Goal: Task Accomplishment & Management: Complete application form

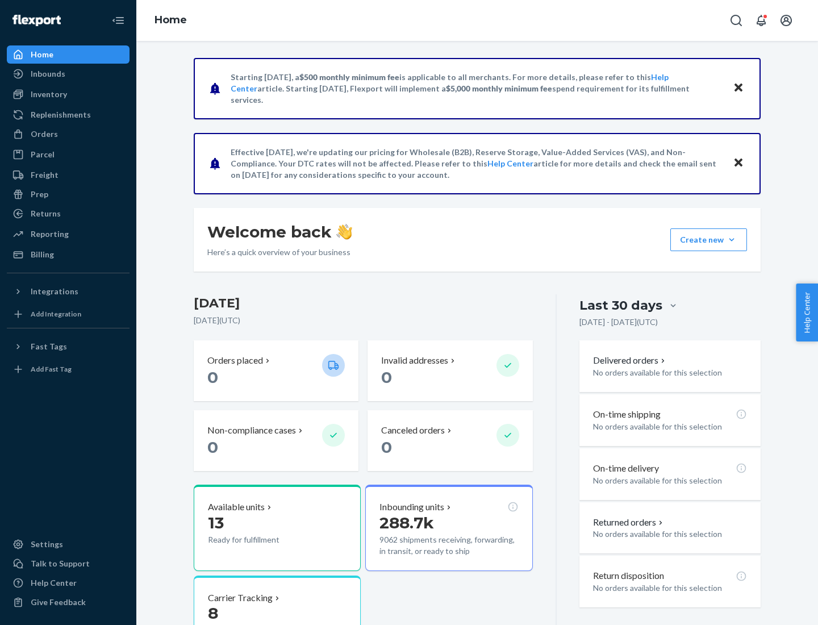
click at [731, 240] on button "Create new Create new inbound Create new order Create new product" at bounding box center [708, 239] width 77 height 23
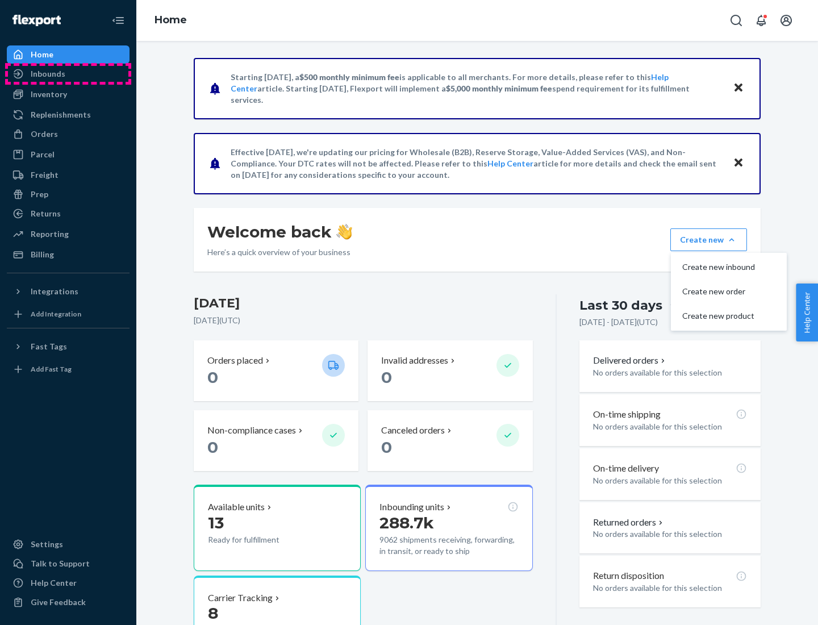
click at [68, 74] on div "Inbounds" at bounding box center [68, 74] width 120 height 16
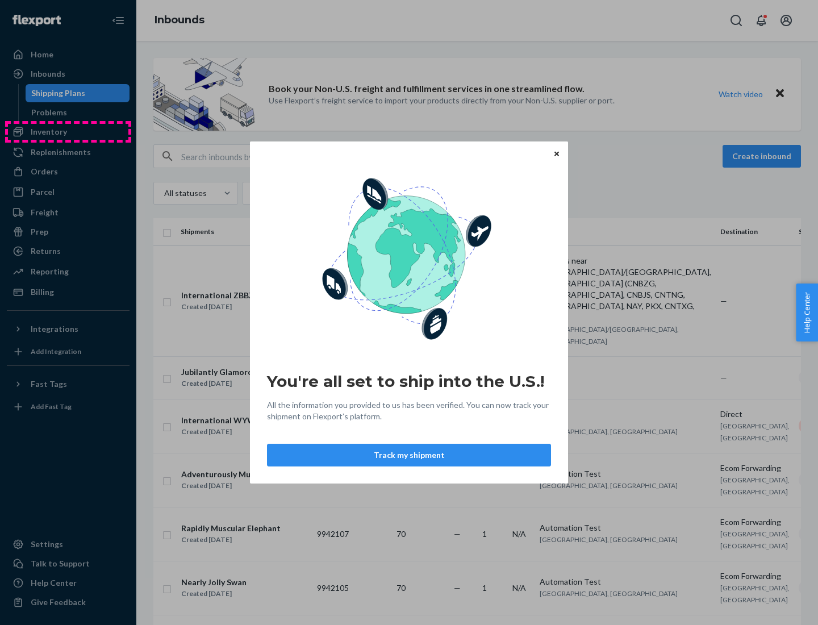
click at [68, 132] on div "You're all set to ship into the U.S.! All the information you provided to us ha…" at bounding box center [409, 312] width 818 height 625
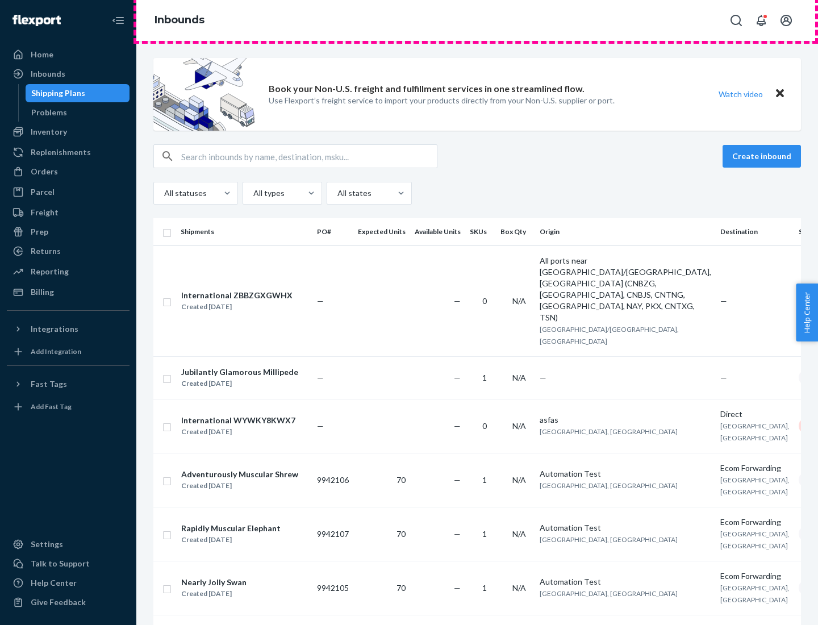
click at [477, 20] on div "Inbounds" at bounding box center [476, 20] width 681 height 41
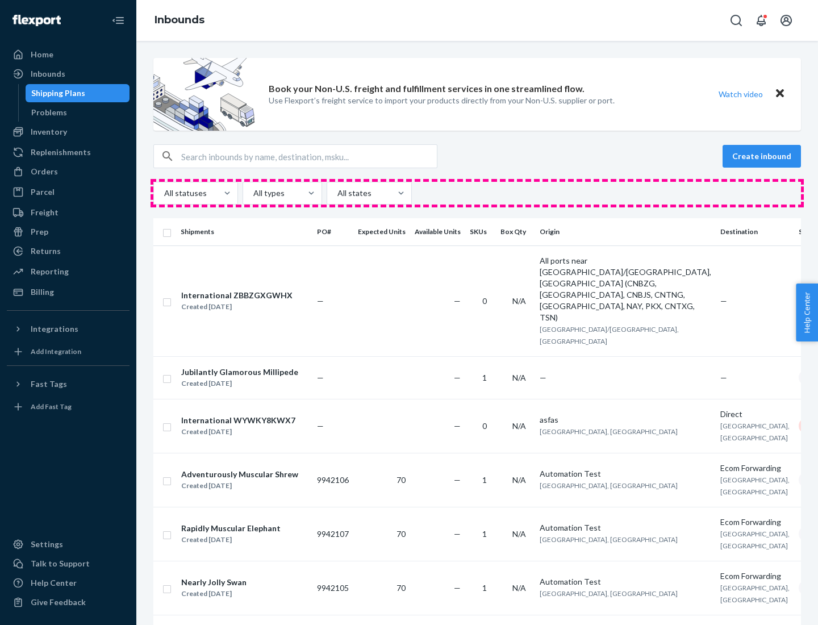
click at [477, 193] on div "All statuses All types All states" at bounding box center [476, 193] width 647 height 23
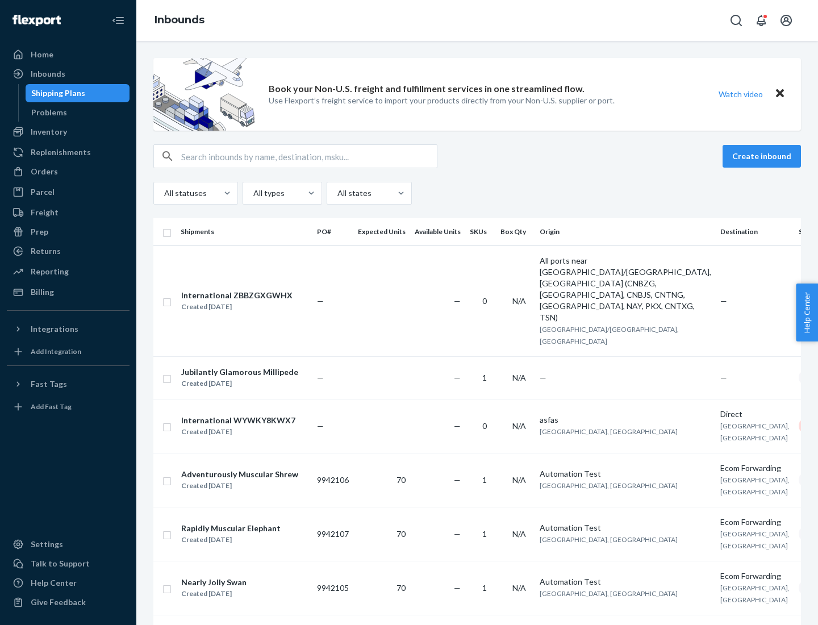
click at [56, 93] on div "Shipping Plans" at bounding box center [58, 92] width 54 height 11
click at [763, 156] on button "Create inbound" at bounding box center [761, 156] width 78 height 23
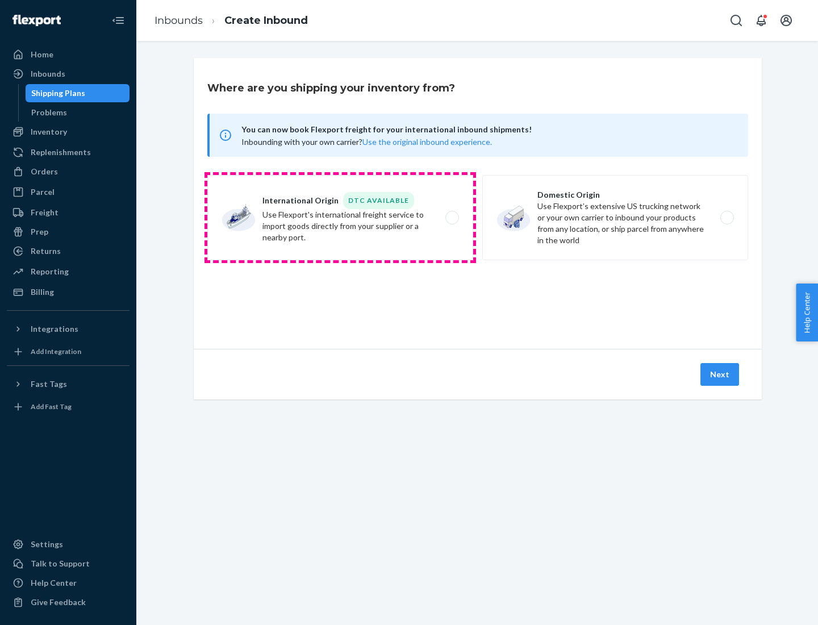
click at [340, 218] on label "International Origin DTC Available Use Flexport's international freight service…" at bounding box center [340, 217] width 266 height 85
click at [451, 218] on input "International Origin DTC Available Use Flexport's international freight service…" at bounding box center [454, 217] width 7 height 7
radio input "true"
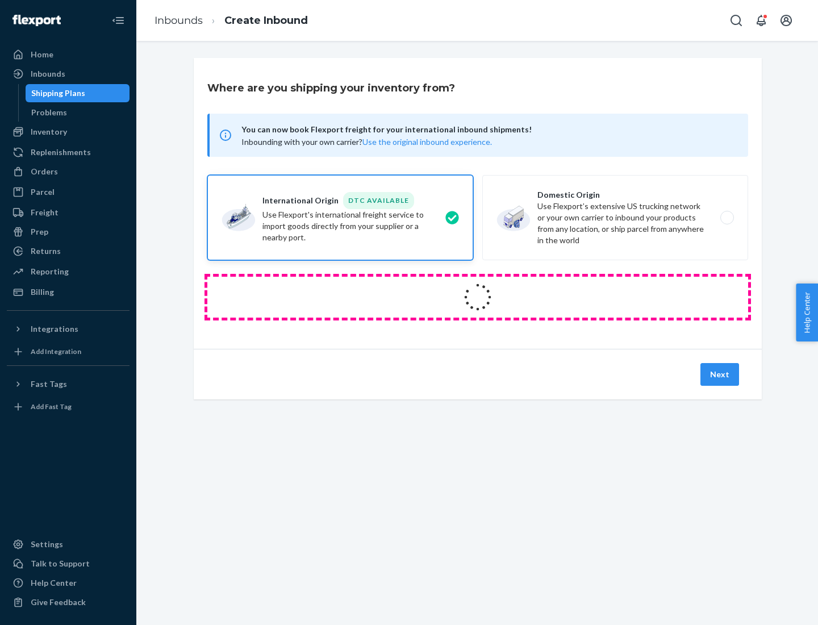
click at [478, 297] on icon at bounding box center [478, 298] width 34 height 34
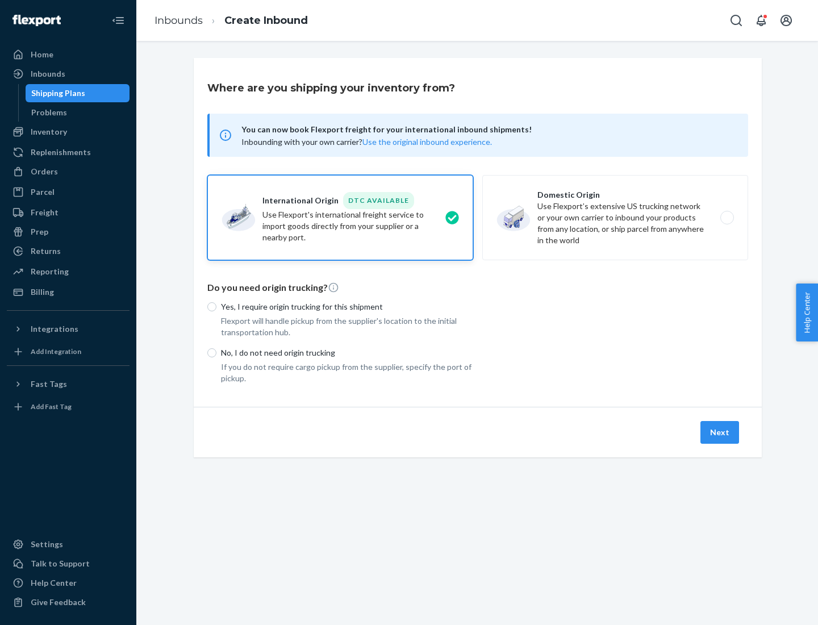
click at [347, 306] on p "Yes, I require origin trucking for this shipment" at bounding box center [347, 306] width 252 height 11
click at [216, 306] on input "Yes, I require origin trucking for this shipment" at bounding box center [211, 306] width 9 height 9
radio input "true"
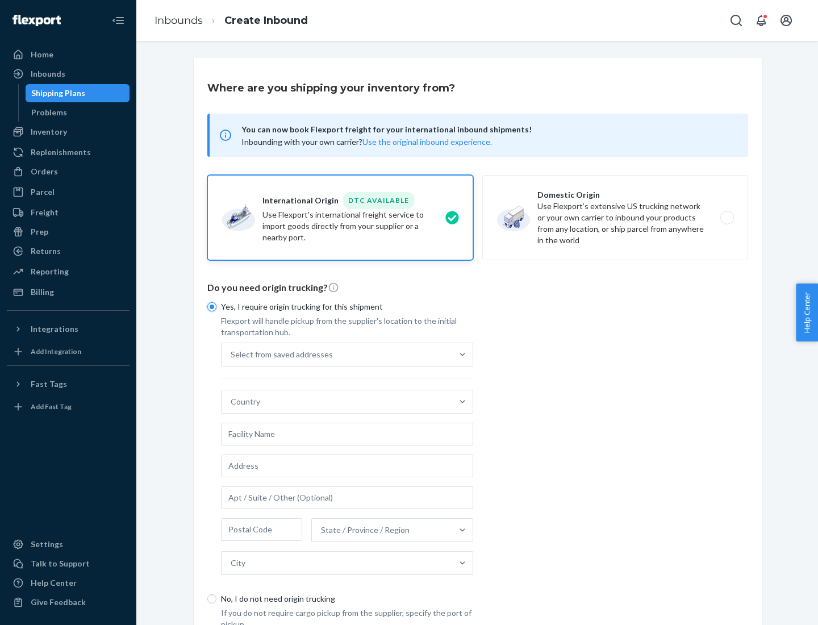
scroll to position [22, 0]
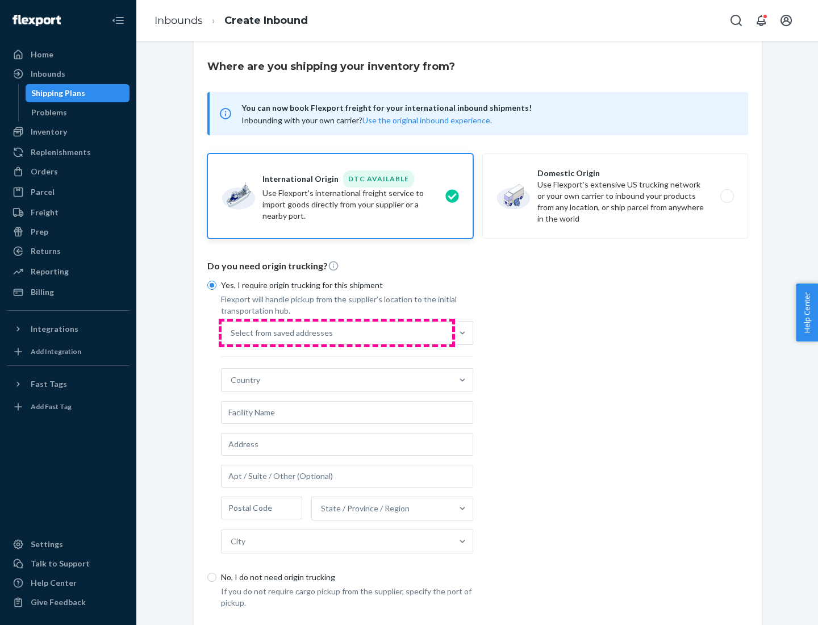
click at [337, 332] on div "Select from saved addresses" at bounding box center [336, 332] width 231 height 23
click at [232, 332] on input "Select from saved addresses" at bounding box center [231, 332] width 1 height 11
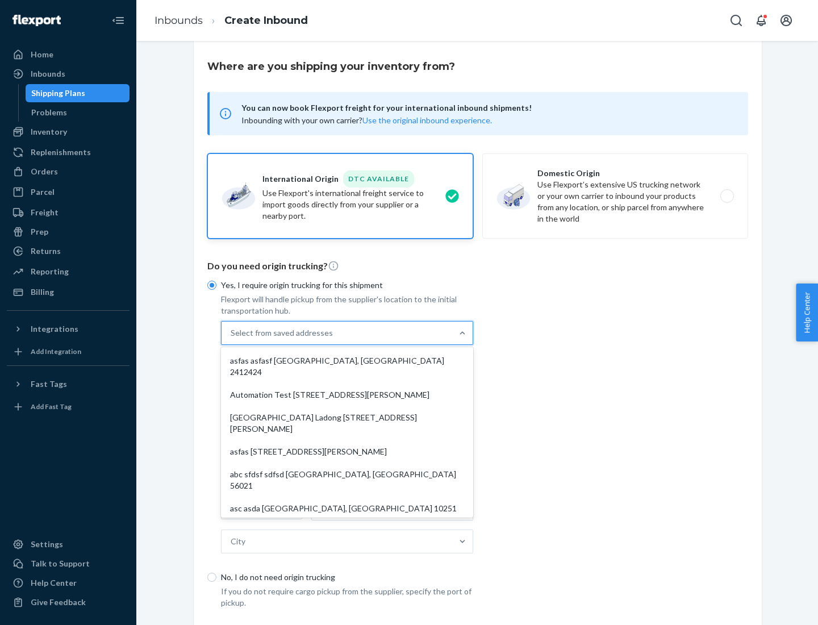
scroll to position [49, 0]
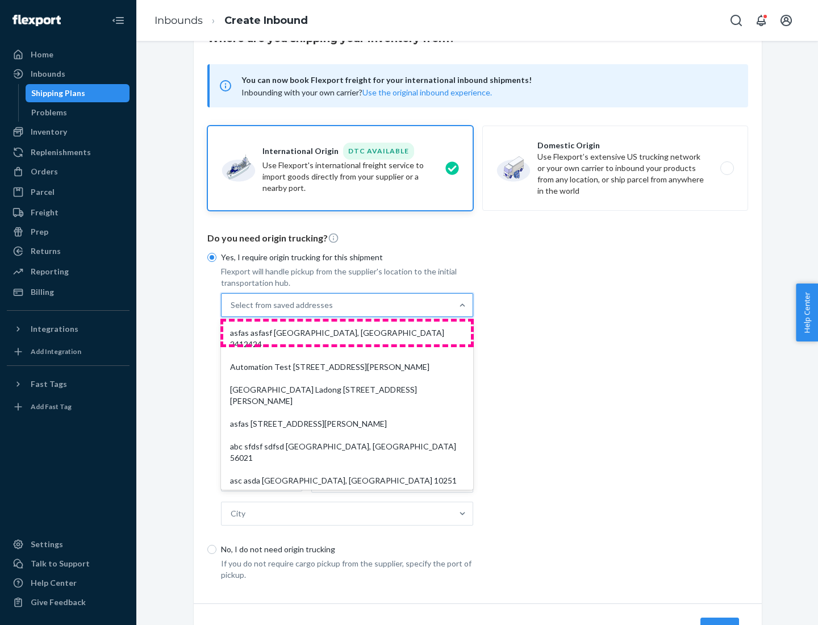
click at [347, 332] on div "asfas asfasf [GEOGRAPHIC_DATA], [GEOGRAPHIC_DATA] 2412424" at bounding box center [347, 338] width 248 height 34
click at [232, 311] on input "option asfas asfasf [GEOGRAPHIC_DATA], [GEOGRAPHIC_DATA] 2412424 focused, 1 of …" at bounding box center [231, 304] width 1 height 11
type input "asfas"
type input "asfasf"
type input "2412424"
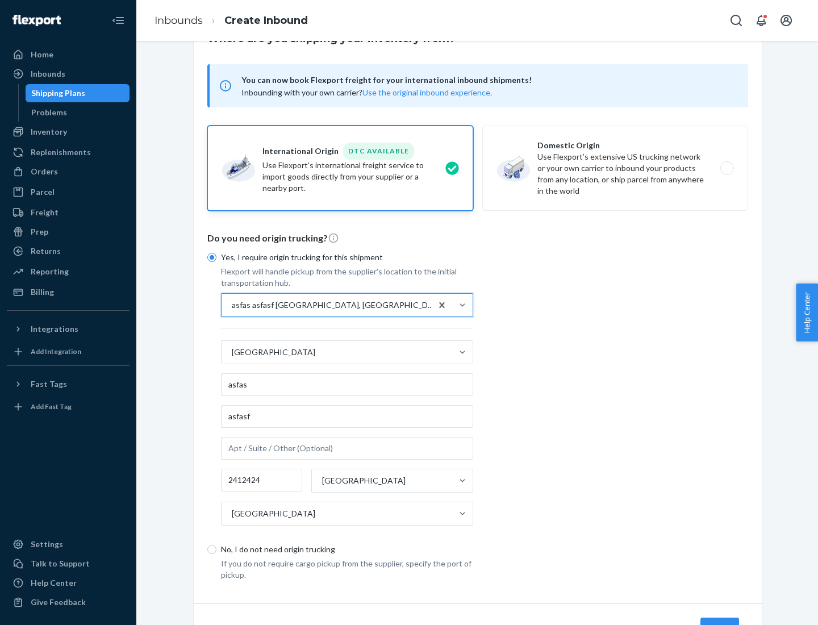
scroll to position [106, 0]
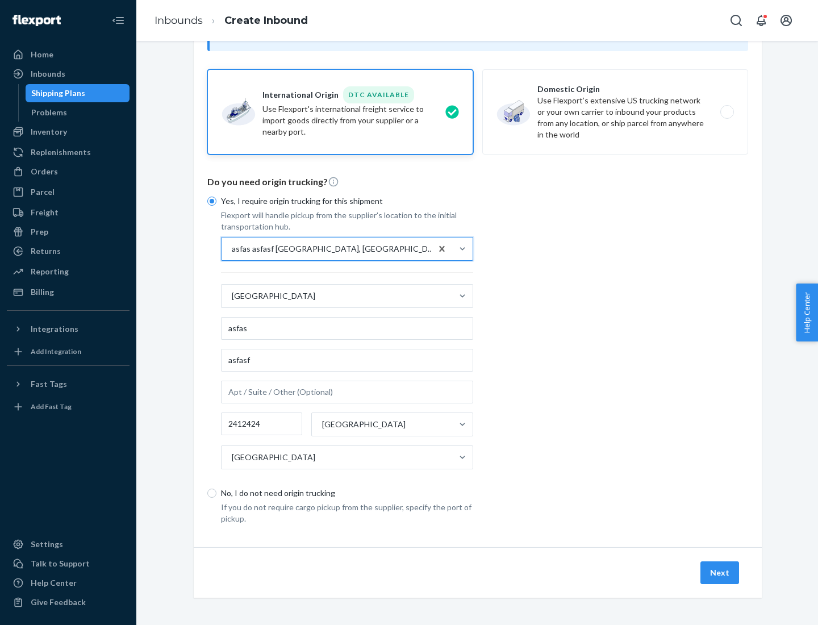
click at [720, 572] on button "Next" at bounding box center [719, 572] width 39 height 23
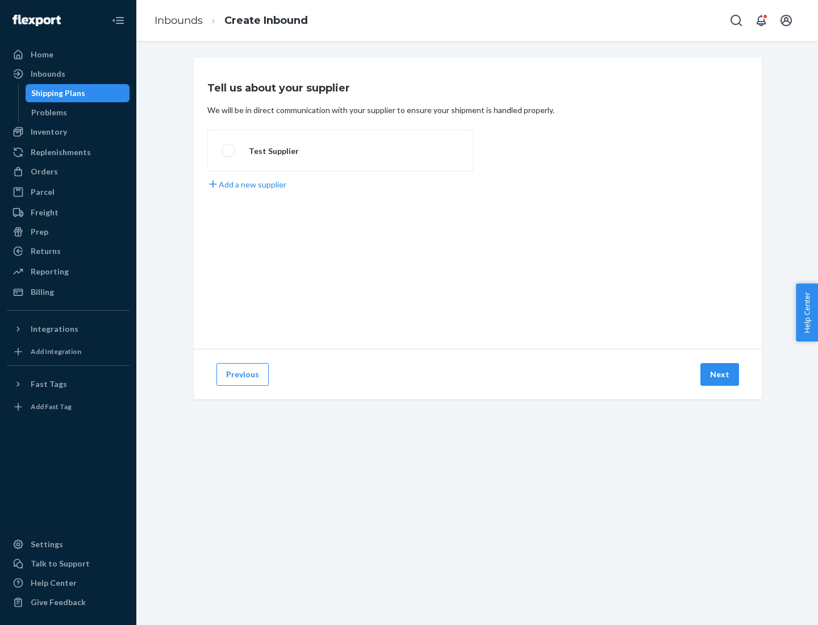
click at [340, 150] on label "Test Supplier" at bounding box center [340, 150] width 266 height 42
click at [229, 150] on input "Test Supplier" at bounding box center [224, 150] width 7 height 7
radio input "true"
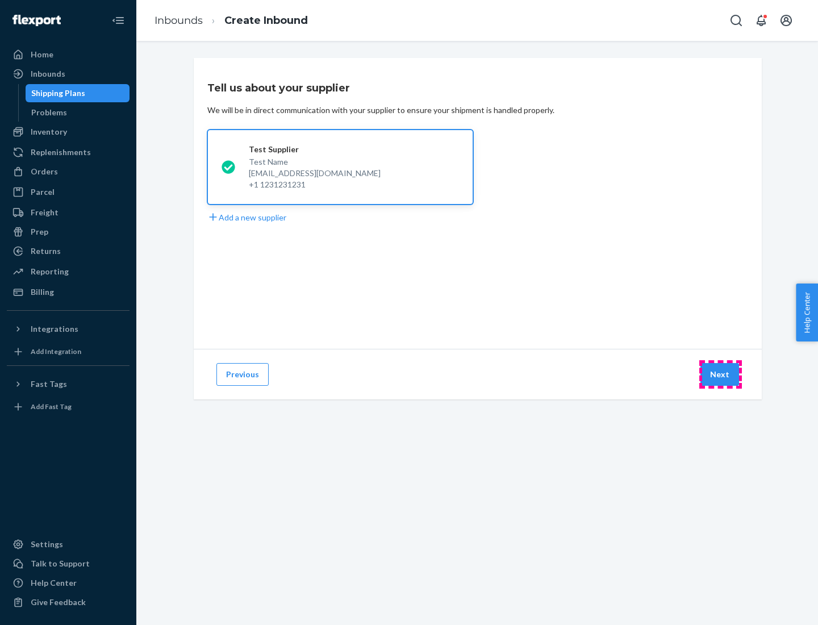
click at [720, 374] on button "Next" at bounding box center [719, 374] width 39 height 23
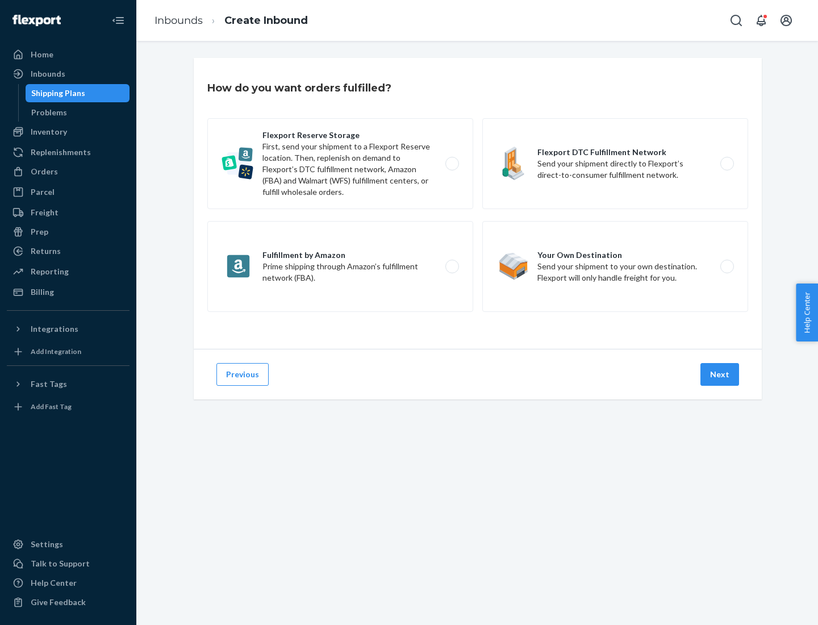
click at [340, 266] on label "Fulfillment by Amazon Prime shipping through Amazon’s fulfillment network (FBA)." at bounding box center [340, 266] width 266 height 91
click at [451, 266] on input "Fulfillment by Amazon Prime shipping through Amazon’s fulfillment network (FBA)." at bounding box center [454, 266] width 7 height 7
radio input "true"
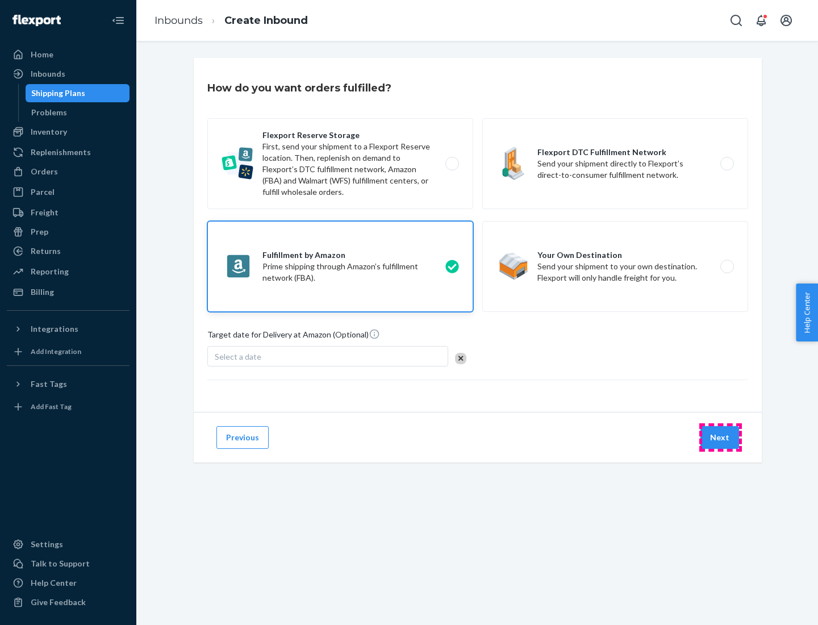
click at [720, 437] on button "Next" at bounding box center [719, 437] width 39 height 23
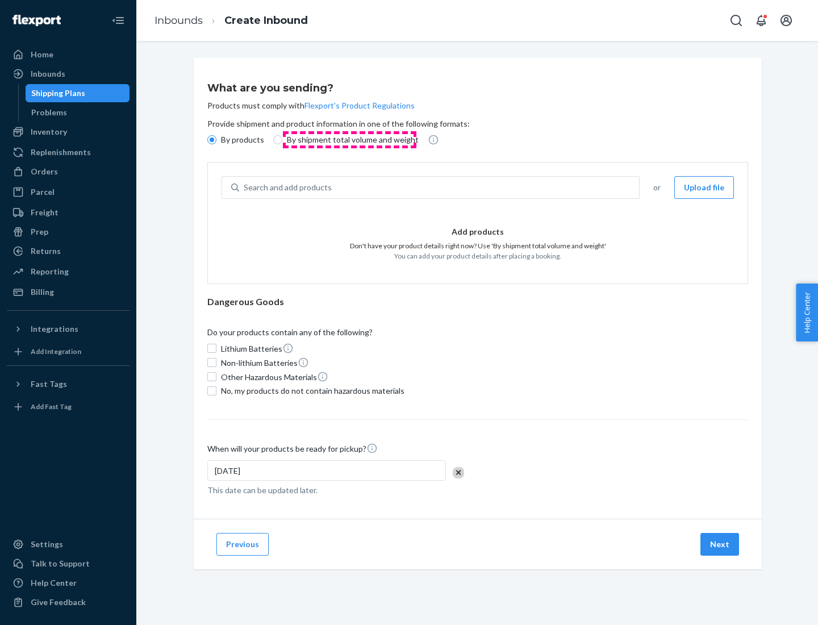
click at [349, 140] on p "By shipment total volume and weight" at bounding box center [353, 139] width 132 height 11
click at [282, 140] on input "By shipment total volume and weight" at bounding box center [277, 139] width 9 height 9
radio input "true"
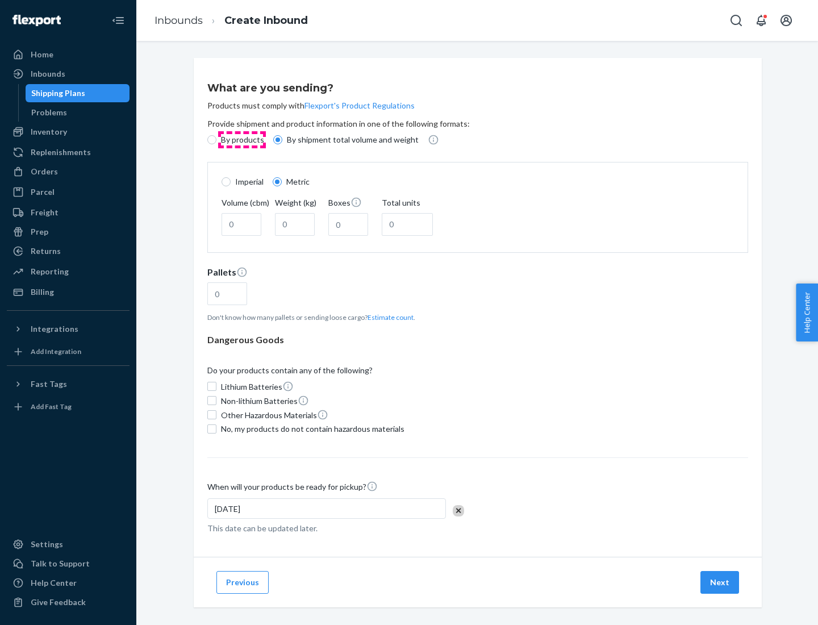
click at [241, 140] on p "By products" at bounding box center [242, 139] width 43 height 11
click at [216, 140] on input "By products" at bounding box center [211, 139] width 9 height 9
radio input "true"
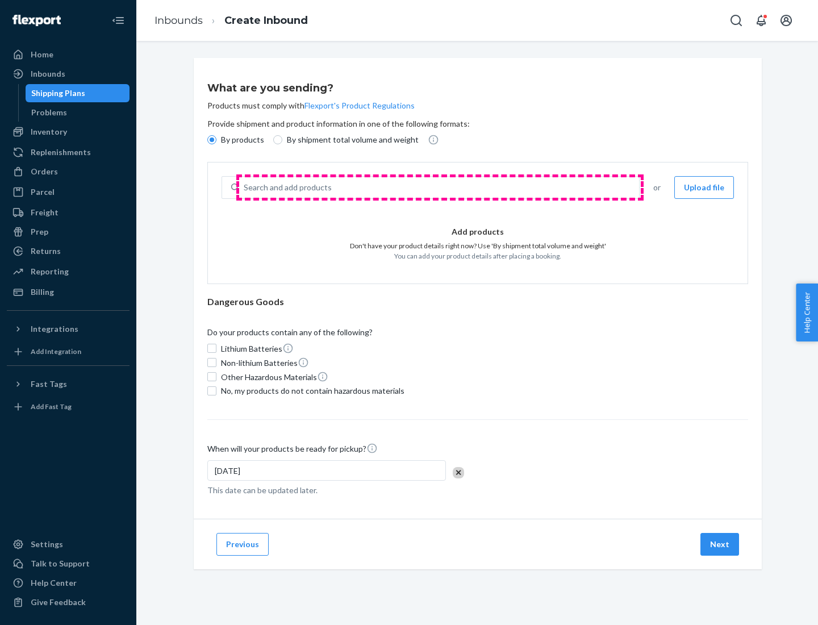
click at [440, 187] on div "Search and add products" at bounding box center [439, 187] width 400 height 20
click at [245, 187] on input "Search and add products" at bounding box center [244, 187] width 1 height 11
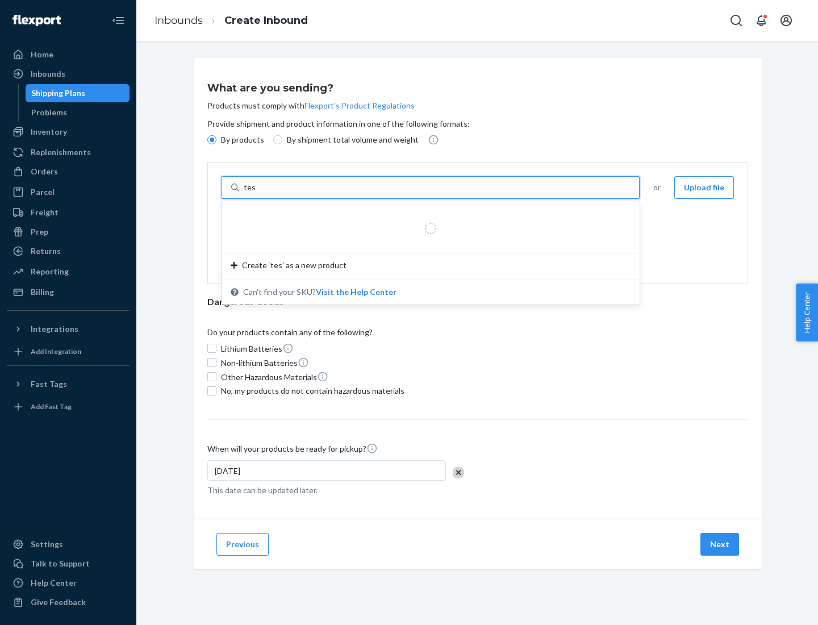
type input "test"
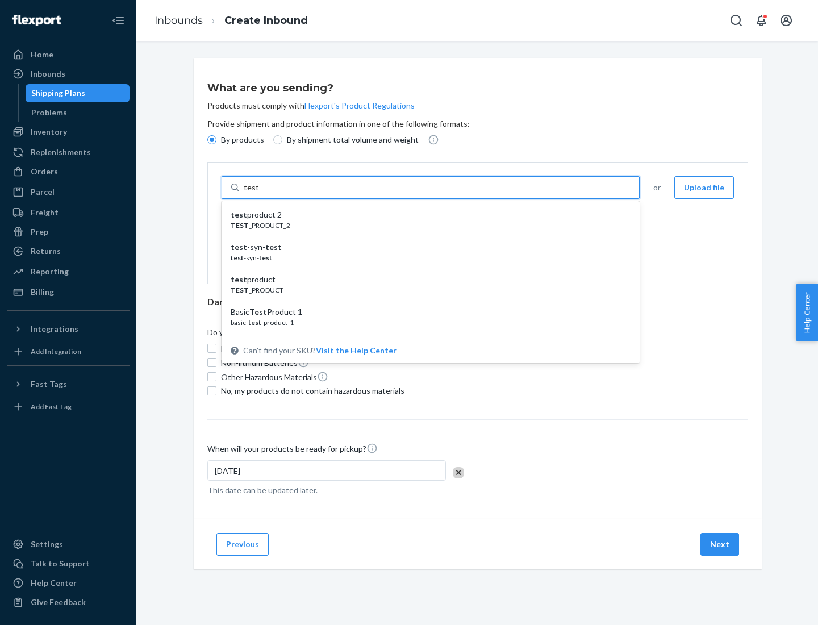
click at [426, 215] on div "test product 2" at bounding box center [426, 214] width 391 height 11
click at [258, 193] on input "test" at bounding box center [251, 187] width 15 height 11
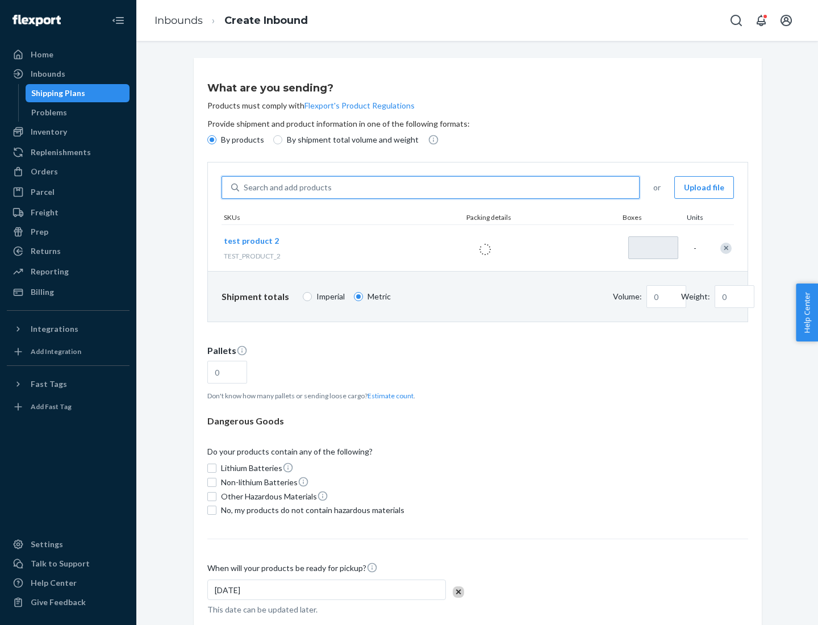
type input "1"
type input "0.02"
type input "22.23"
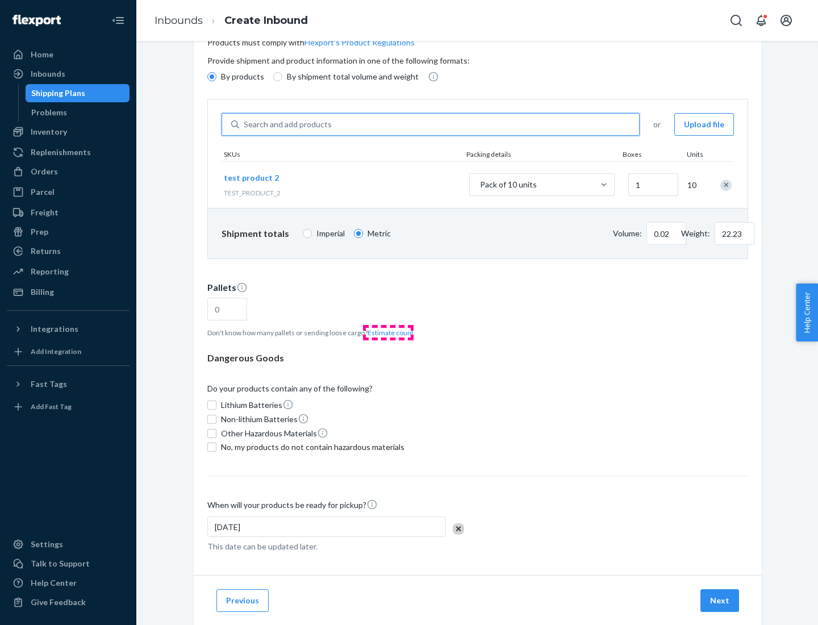
click at [388, 332] on button "Estimate count" at bounding box center [390, 333] width 46 height 10
type input "1"
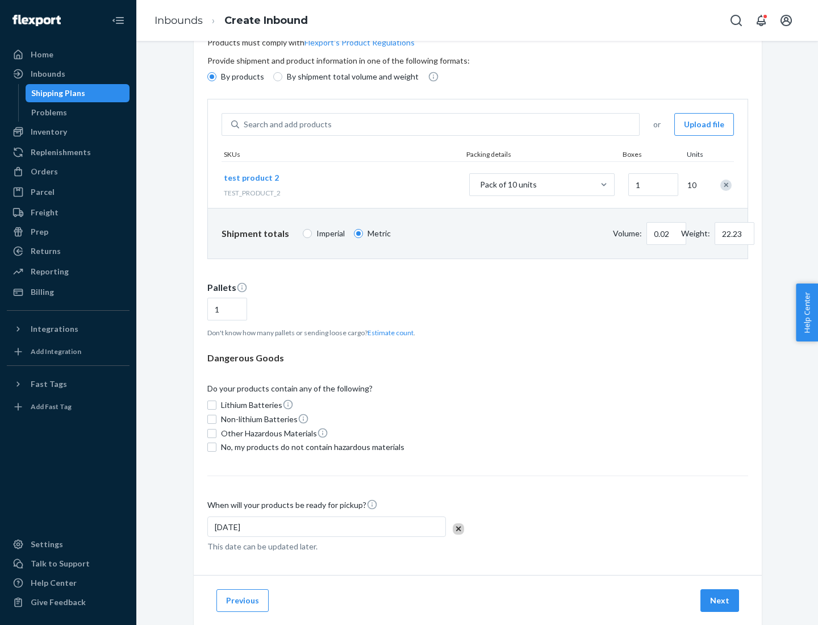
scroll to position [91, 0]
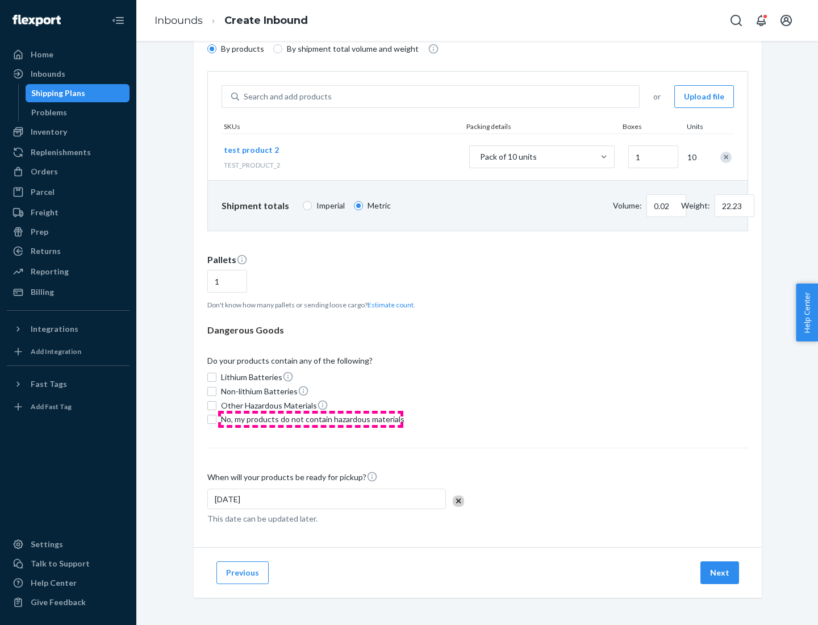
click at [311, 419] on span "No, my products do not contain hazardous materials" at bounding box center [312, 418] width 183 height 11
click at [216, 419] on input "No, my products do not contain hazardous materials" at bounding box center [211, 419] width 9 height 9
checkbox input "true"
click at [720, 572] on button "Next" at bounding box center [719, 572] width 39 height 23
